Goal: Task Accomplishment & Management: Use online tool/utility

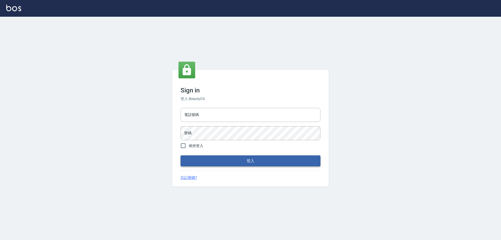
type input "0927586163"
click at [247, 161] on button "登入" at bounding box center [251, 160] width 140 height 11
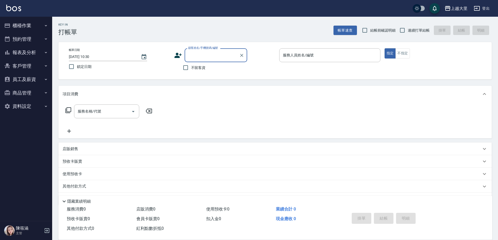
click at [38, 27] on button "櫃檯作業" at bounding box center [26, 26] width 48 height 14
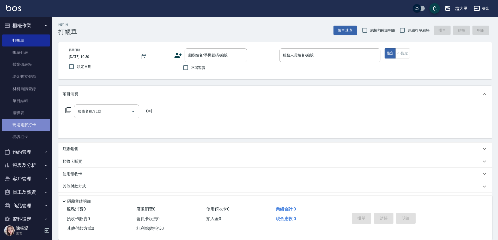
click at [40, 121] on link "現場電腦打卡" at bounding box center [26, 125] width 48 height 12
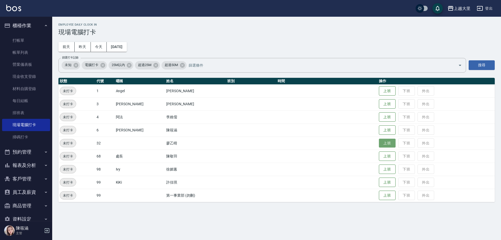
click at [383, 143] on button "上班" at bounding box center [387, 143] width 17 height 9
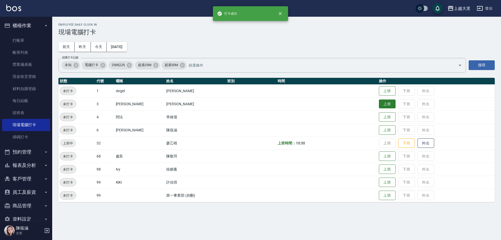
click at [383, 105] on button "上班" at bounding box center [387, 103] width 17 height 9
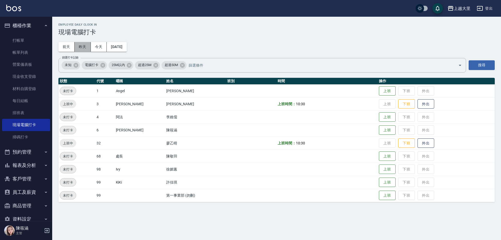
click at [85, 44] on button "昨天" at bounding box center [83, 47] width 16 height 10
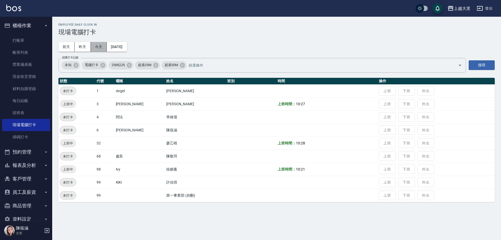
click at [93, 47] on button "今天" at bounding box center [99, 47] width 16 height 10
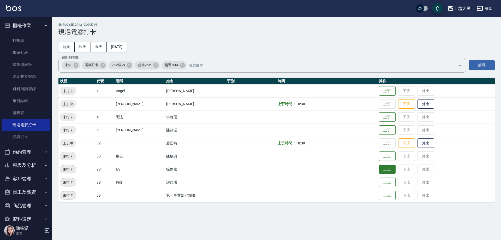
click at [392, 172] on button "上班" at bounding box center [387, 169] width 17 height 9
